Goal: Information Seeking & Learning: Learn about a topic

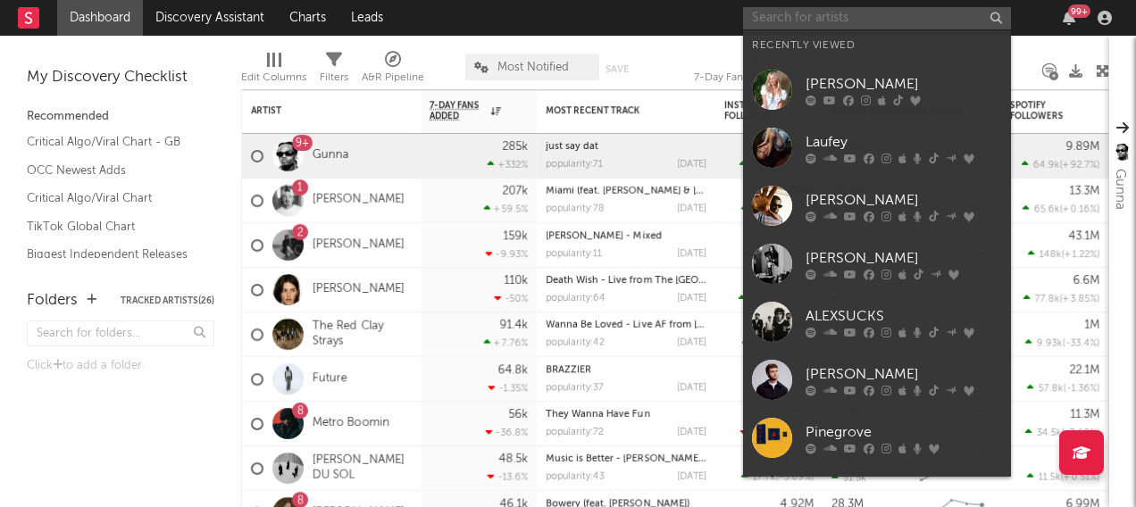
click at [793, 13] on input "text" at bounding box center [877, 18] width 268 height 22
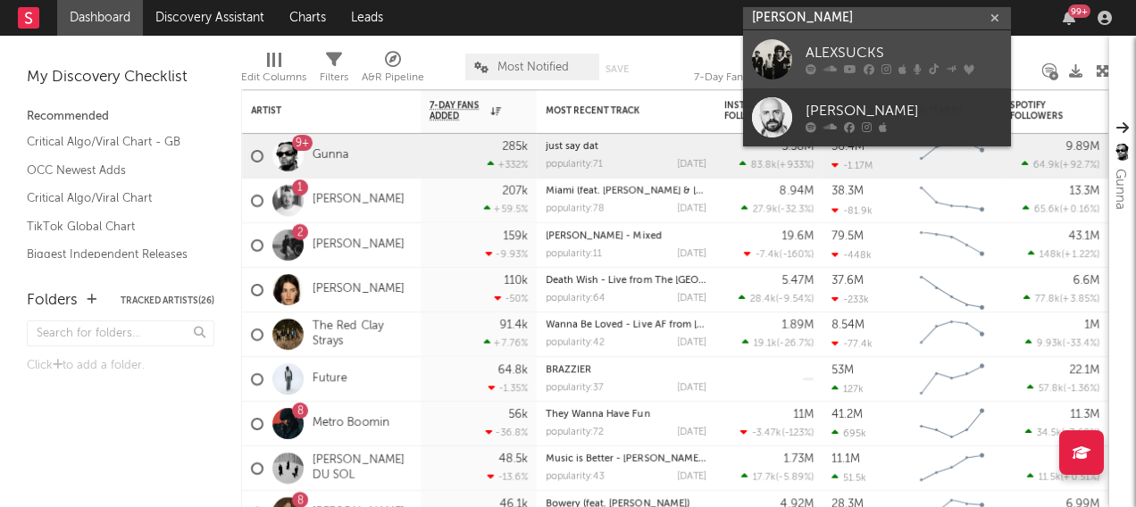
type input "[PERSON_NAME]"
click at [773, 58] on div at bounding box center [772, 59] width 40 height 40
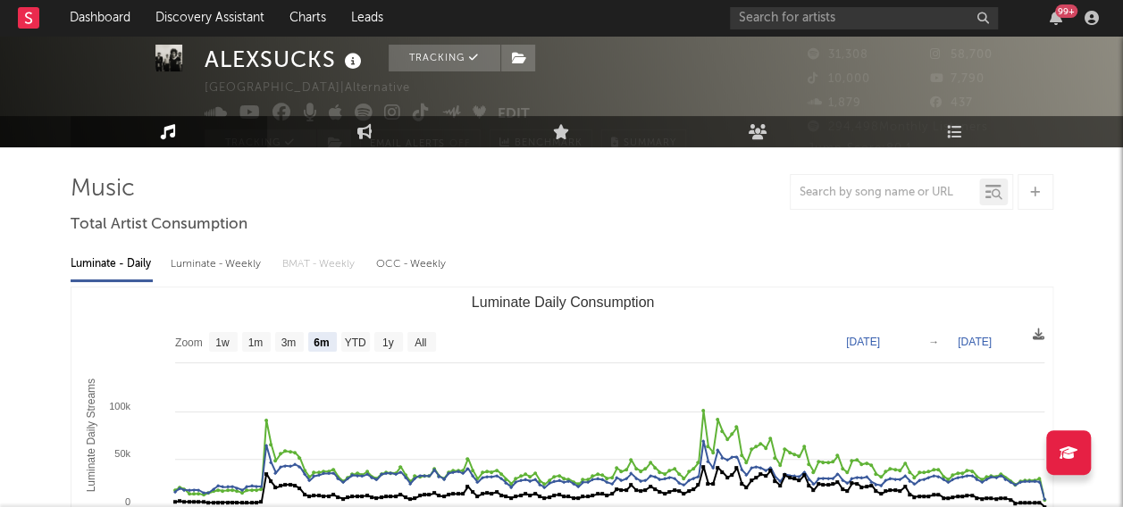
scroll to position [70, 0]
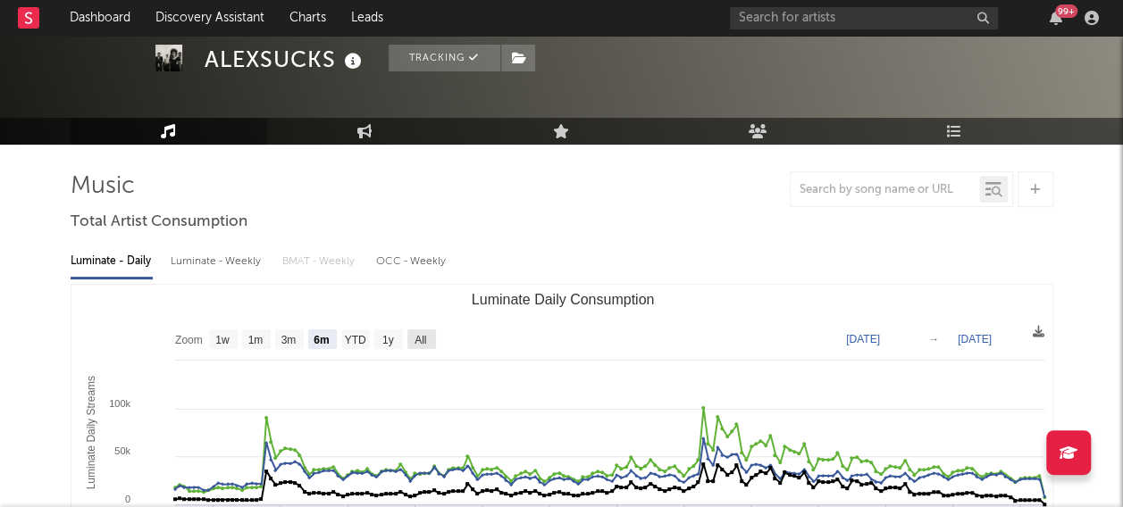
click at [418, 338] on text "All" at bounding box center [420, 340] width 12 height 13
select select "All"
type input "[DATE]"
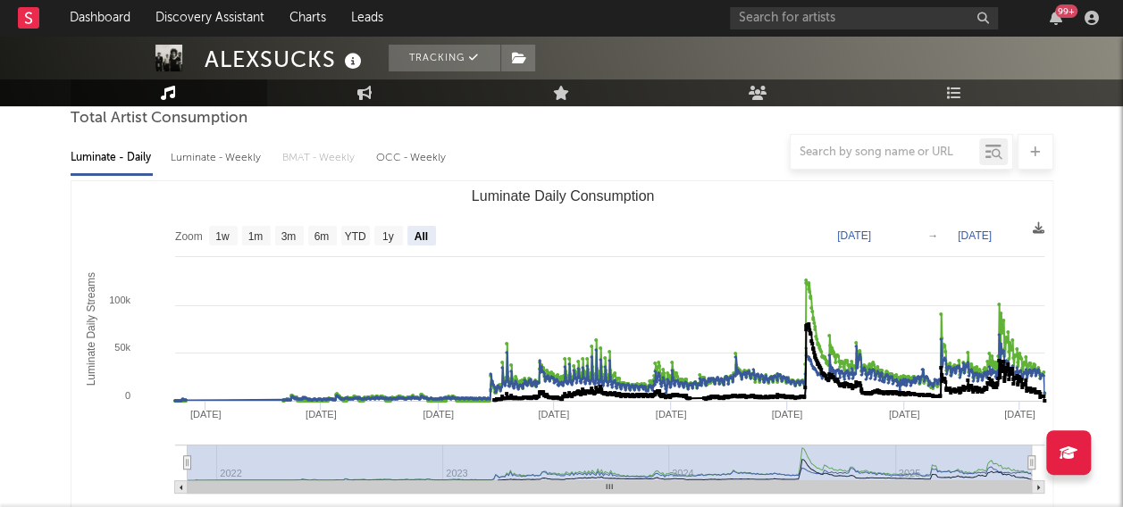
scroll to position [172, 0]
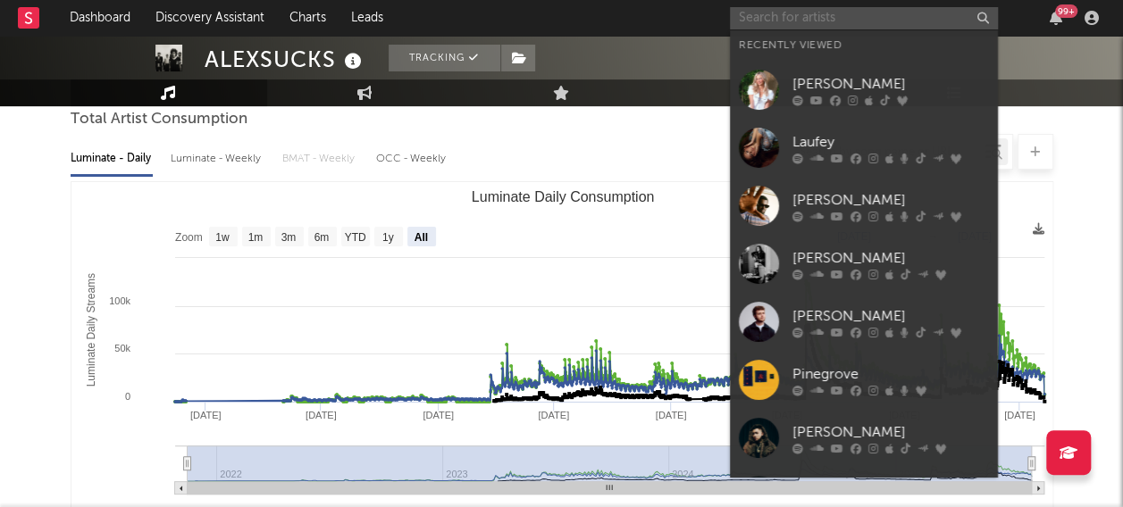
click at [788, 21] on input "text" at bounding box center [864, 18] width 268 height 22
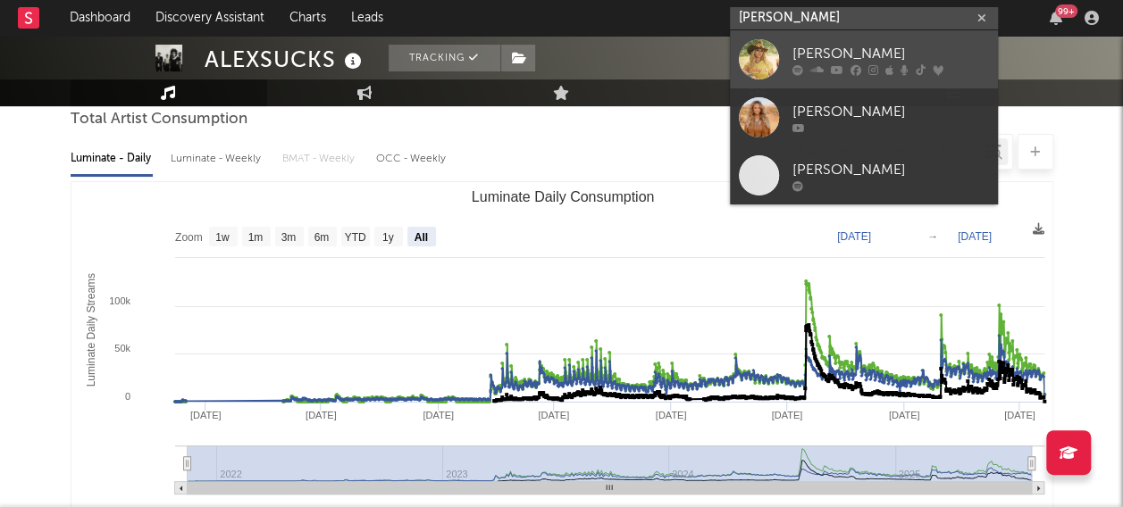
type input "[PERSON_NAME]"
click at [764, 57] on div at bounding box center [759, 59] width 40 height 40
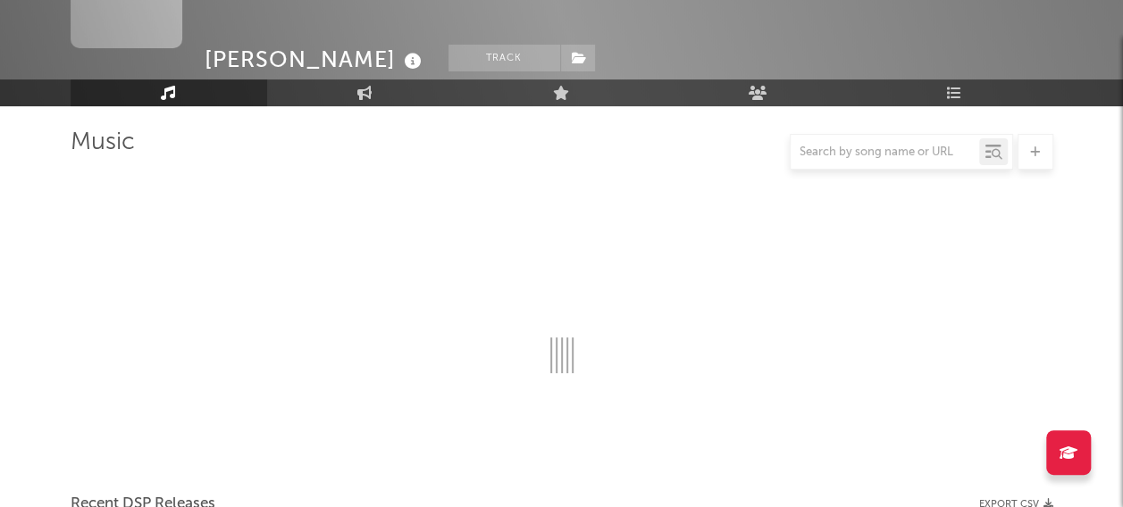
scroll to position [172, 0]
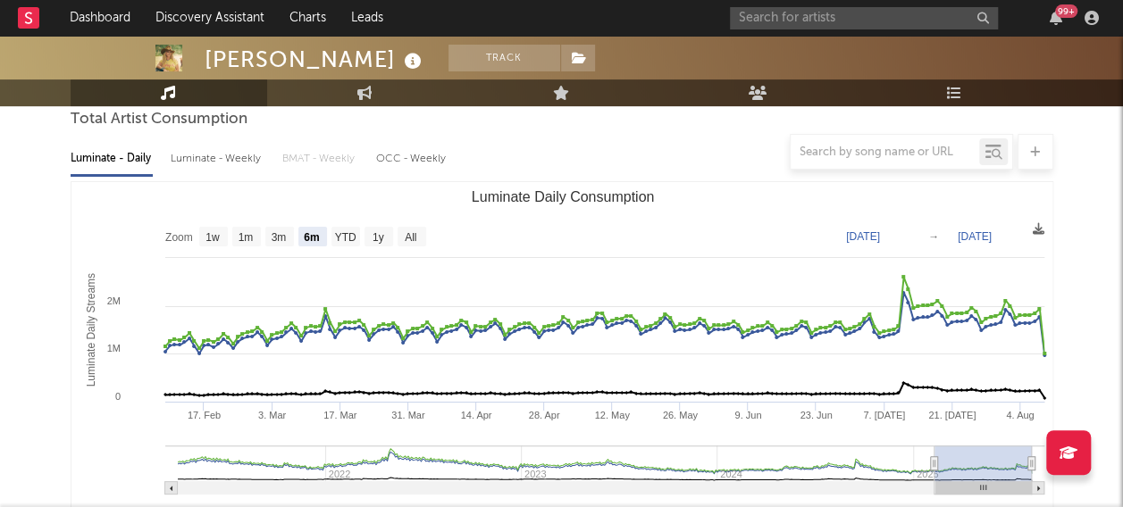
click at [419, 235] on rect "Luminate Daily Consumption" at bounding box center [411, 237] width 29 height 20
select select "All"
type input "[DATE]"
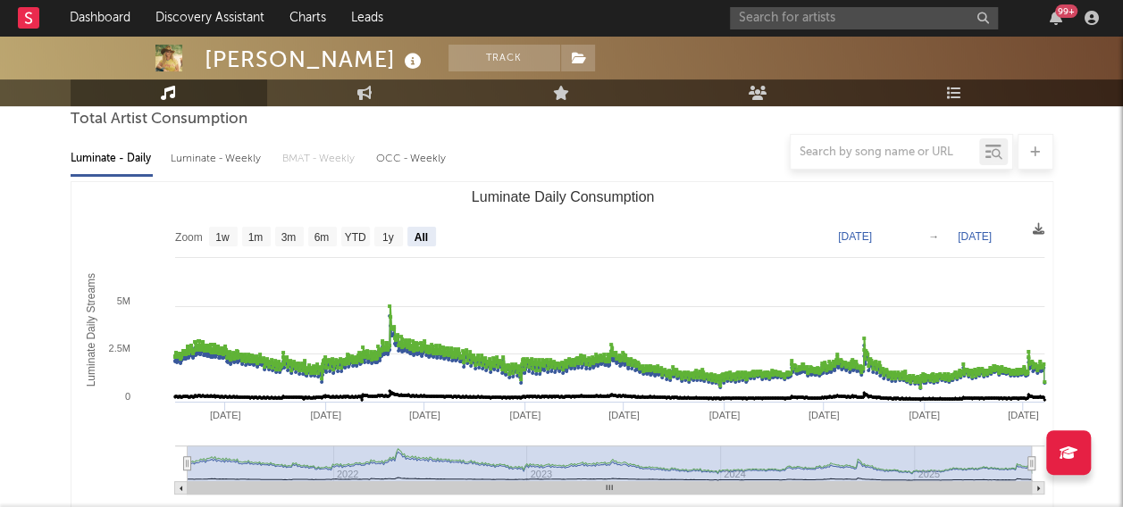
scroll to position [217, 0]
